Goal: Find specific page/section: Find specific page/section

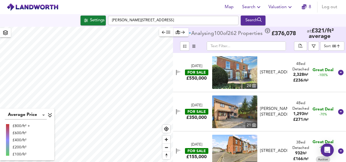
click at [261, 7] on icon "button" at bounding box center [258, 7] width 7 height 7
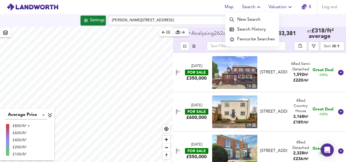
click at [221, 47] on input "text" at bounding box center [246, 45] width 79 height 9
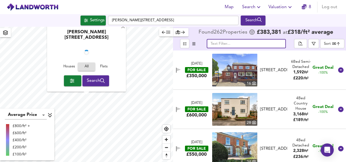
checkbox input "false"
checkbox input "true"
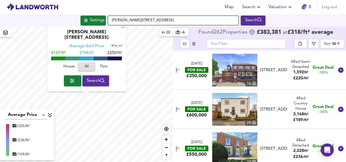
click at [163, 19] on input "[PERSON_NAME][STREET_ADDRESS]" at bounding box center [173, 20] width 131 height 9
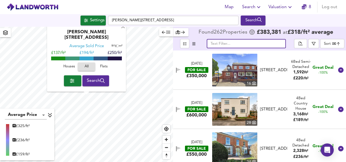
click at [268, 40] on input "text" at bounding box center [246, 43] width 79 height 9
paste input "[PERSON_NAME][STREET_ADDRESS]"
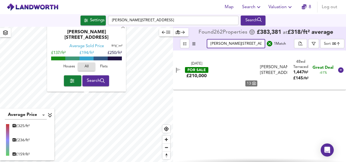
scroll to position [0, 37]
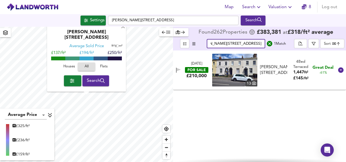
type input "[PERSON_NAME][STREET_ADDRESS]"
